Goal: Task Accomplishment & Management: Manage account settings

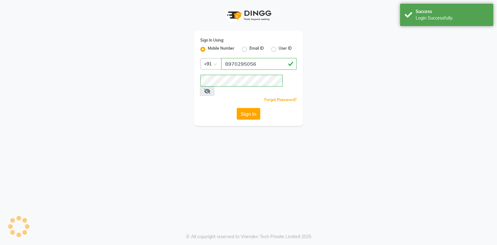
select select "89"
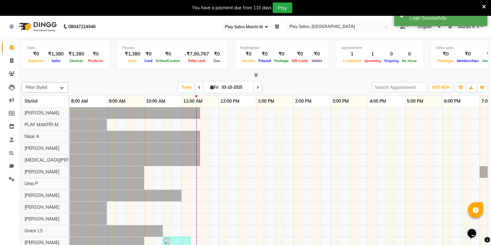
click at [484, 6] on icon at bounding box center [484, 7] width 4 height 6
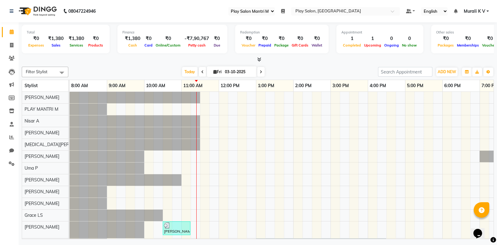
click at [318, 16] on nav "08047224946 Select Register Play Salon Mantri Mall Daily Open Registers nothing…" at bounding box center [248, 11] width 497 height 22
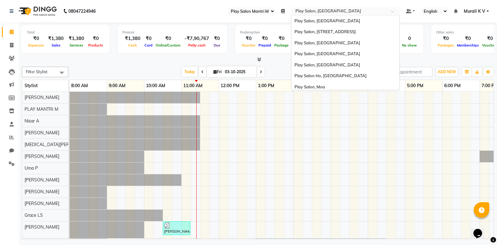
click at [355, 11] on input "text" at bounding box center [339, 12] width 90 height 6
click at [333, 64] on span "Play Salon, [GEOGRAPHIC_DATA]" at bounding box center [327, 64] width 66 height 5
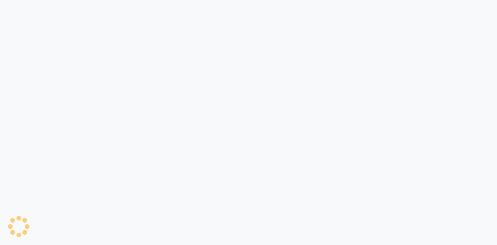
select select "90"
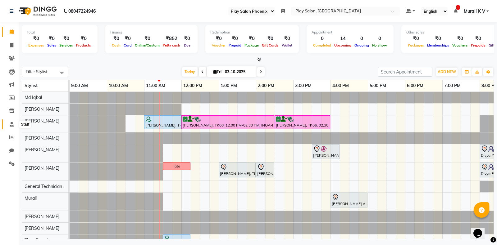
click at [13, 124] on icon at bounding box center [12, 124] width 4 height 5
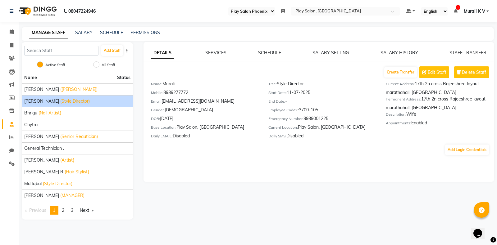
click at [52, 106] on li "[PERSON_NAME] (Style Director)" at bounding box center [77, 101] width 111 height 12
click at [40, 101] on div "[PERSON_NAME] (Style Director)" at bounding box center [77, 101] width 106 height 7
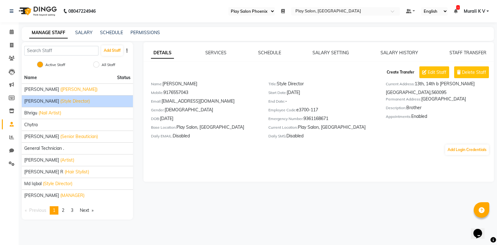
click at [397, 74] on button "Create Transfer" at bounding box center [400, 72] width 33 height 11
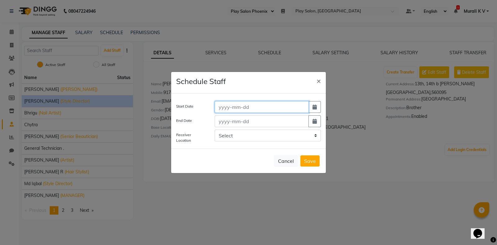
click at [272, 110] on input at bounding box center [262, 107] width 94 height 12
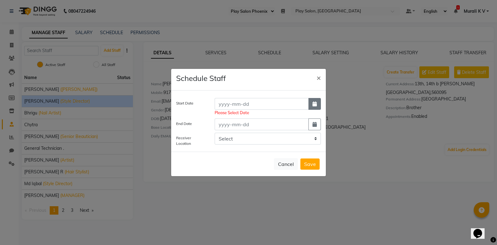
click at [312, 110] on button "button" at bounding box center [314, 104] width 12 height 12
select select "10"
select select "2025"
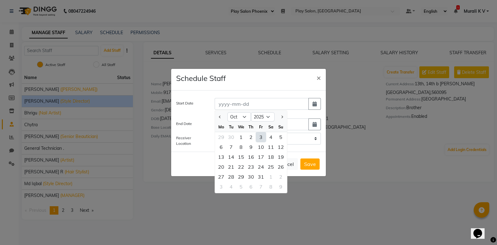
click at [261, 140] on div "3" at bounding box center [261, 137] width 10 height 10
type input "03-10-2025"
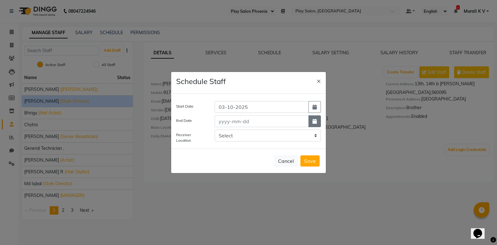
click at [317, 120] on button "button" at bounding box center [314, 121] width 12 height 12
select select "10"
select select "2025"
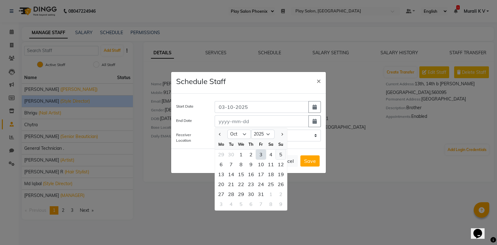
click at [281, 154] on div "5" at bounding box center [281, 155] width 10 height 10
type input "05-10-2025"
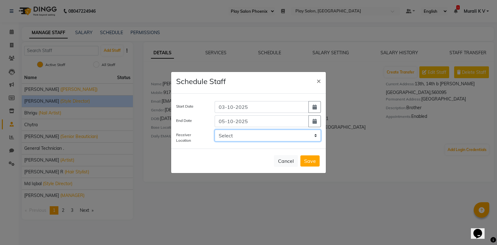
click at [241, 138] on select "Select Play Salon, Embassy Tech Village Play salon, 77 East Play Salon, [GEOGRA…" at bounding box center [268, 136] width 106 height 12
select select "3702"
click at [215, 130] on select "Select Play Salon, Embassy Tech Village Play salon, 77 East Play Salon, [GEOGRA…" at bounding box center [268, 136] width 106 height 12
click at [312, 162] on button "Save" at bounding box center [309, 161] width 19 height 11
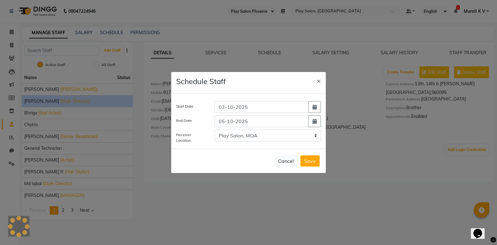
select select
